Goal: Find specific page/section: Find specific page/section

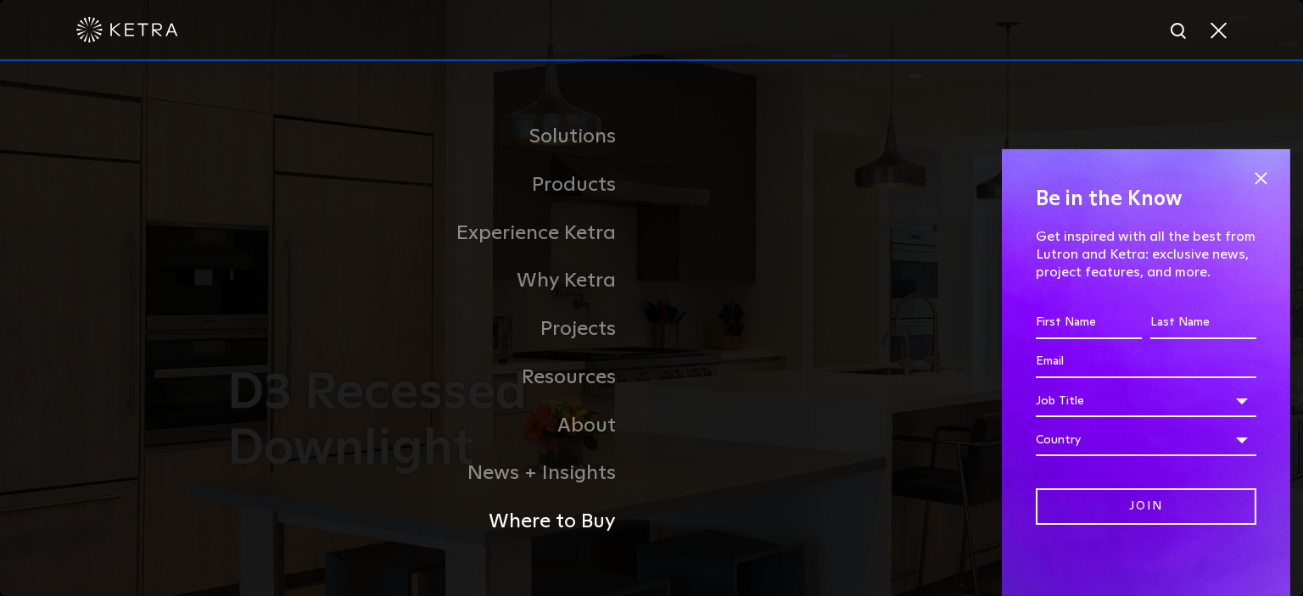
click at [572, 527] on link "Where to Buy" at bounding box center [439, 522] width 424 height 48
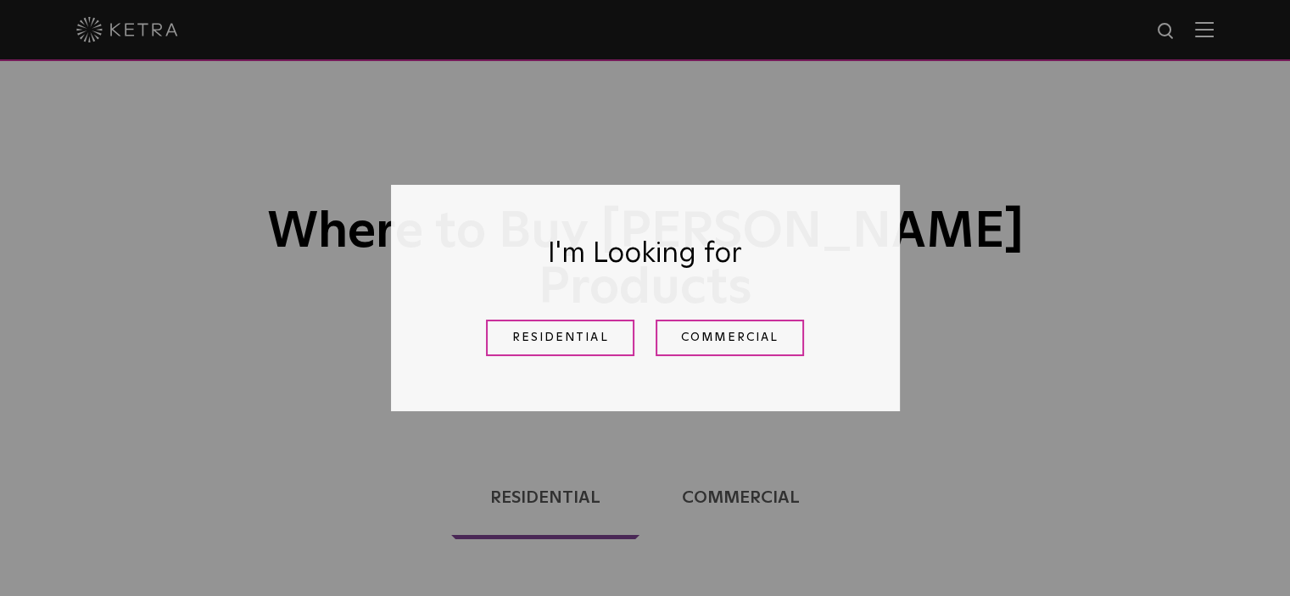
click at [717, 345] on link "Commercial" at bounding box center [730, 338] width 148 height 36
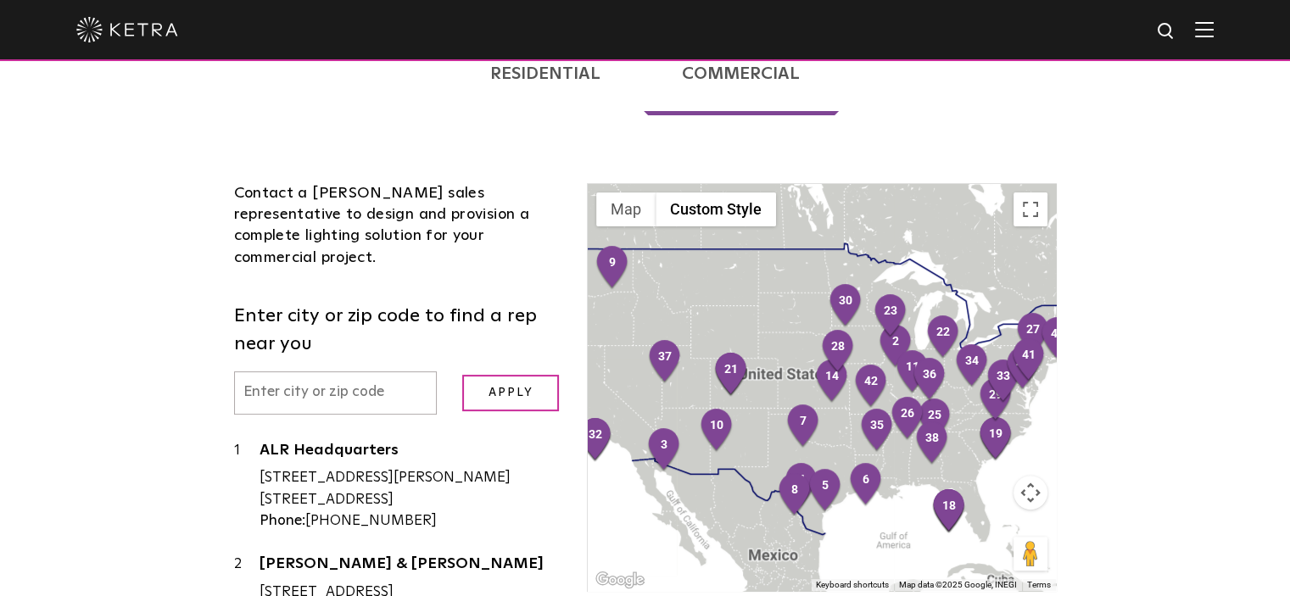
scroll to position [509, 0]
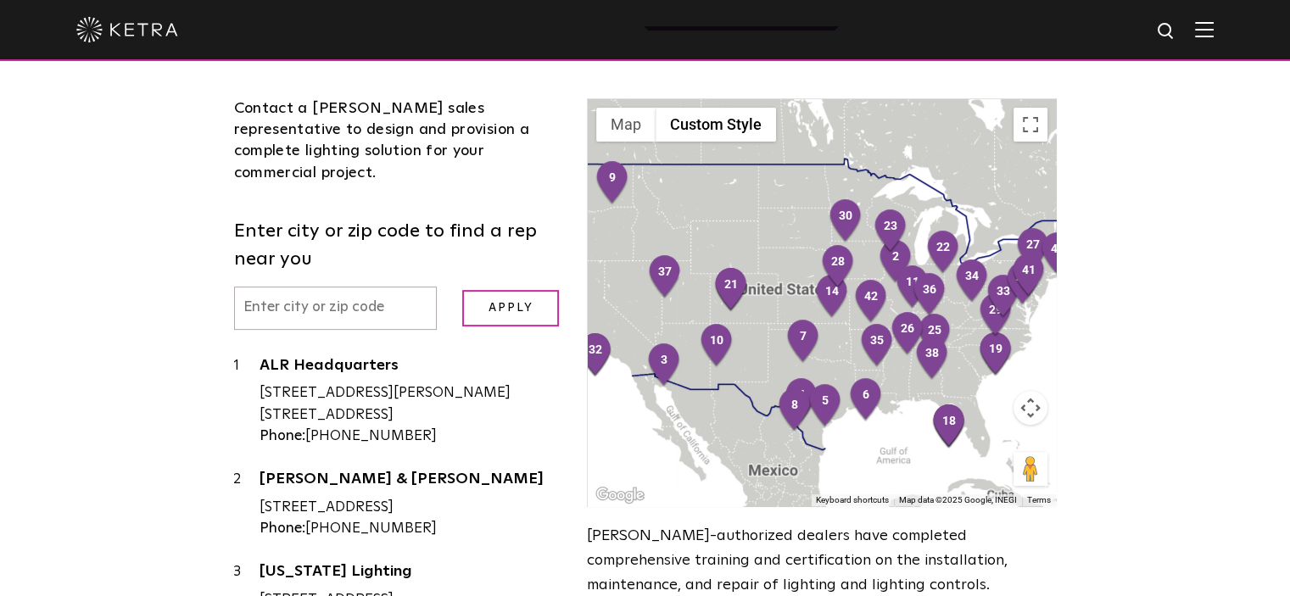
click at [332, 287] on input "text" at bounding box center [336, 308] width 204 height 43
type input "20794"
click at [462, 290] on input "Apply" at bounding box center [510, 308] width 97 height 36
